Goal: Task Accomplishment & Management: Manage account settings

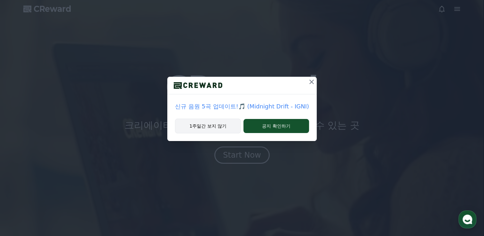
click at [211, 127] on button "1주일간 보지 않기" at bounding box center [208, 126] width 66 height 15
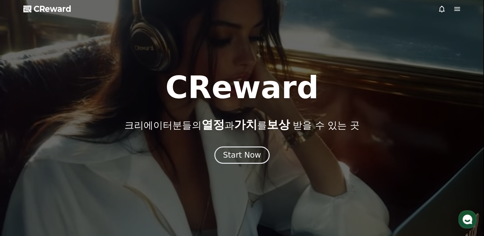
click at [457, 11] on icon at bounding box center [457, 9] width 6 height 4
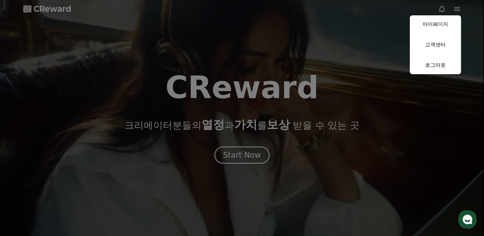
click at [251, 158] on button "close" at bounding box center [242, 118] width 484 height 236
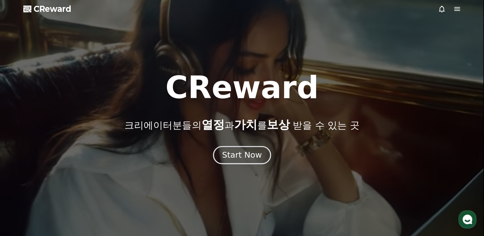
click at [234, 157] on div "Start Now" at bounding box center [242, 155] width 40 height 11
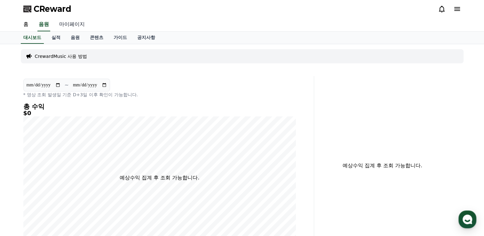
click at [74, 25] on link "마이페이지" at bounding box center [72, 24] width 36 height 13
select select "**********"
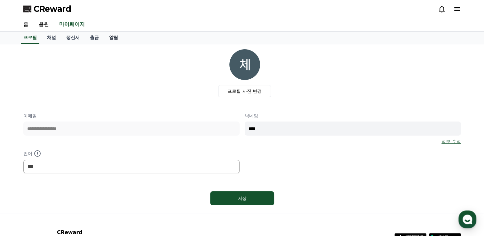
click at [115, 36] on link "알림" at bounding box center [113, 38] width 19 height 12
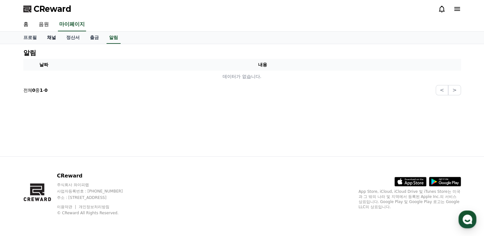
click at [51, 38] on link "채널" at bounding box center [51, 38] width 19 height 12
